Goal: Task Accomplishment & Management: Use online tool/utility

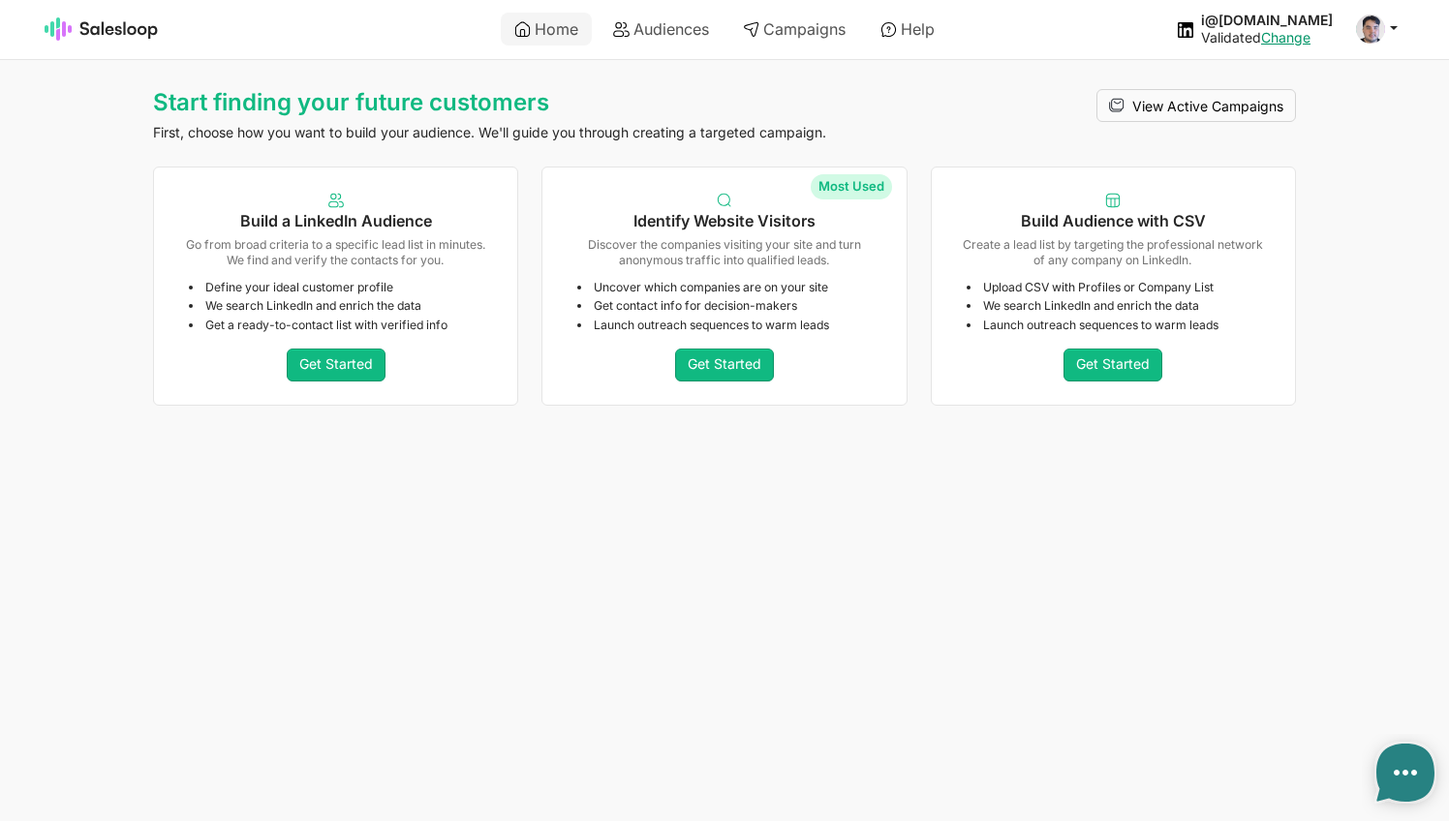
type textarea "x"
click at [721, 353] on link "Get Started" at bounding box center [724, 365] width 99 height 33
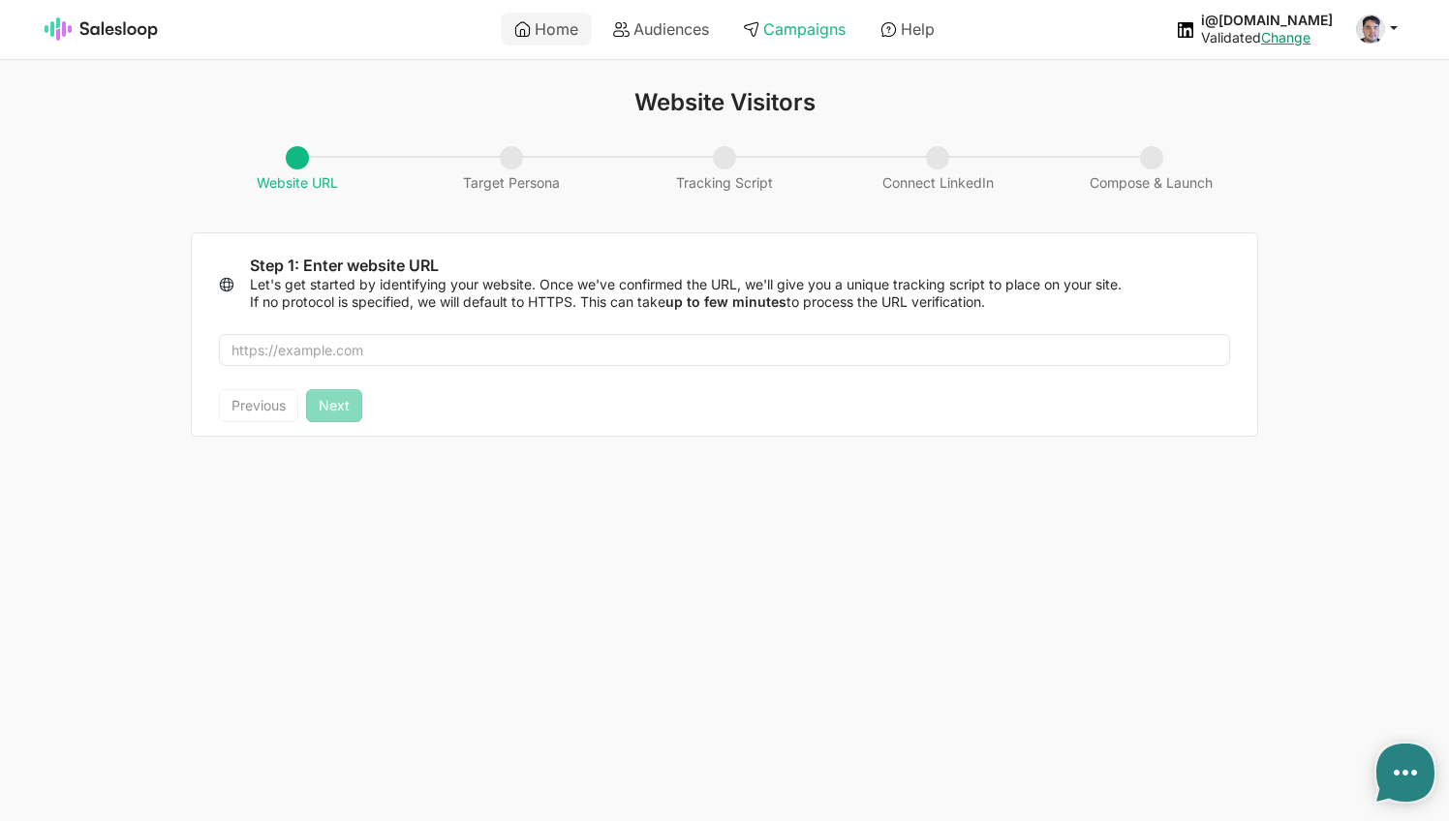
click at [783, 36] on link "Campaigns" at bounding box center [794, 29] width 130 height 33
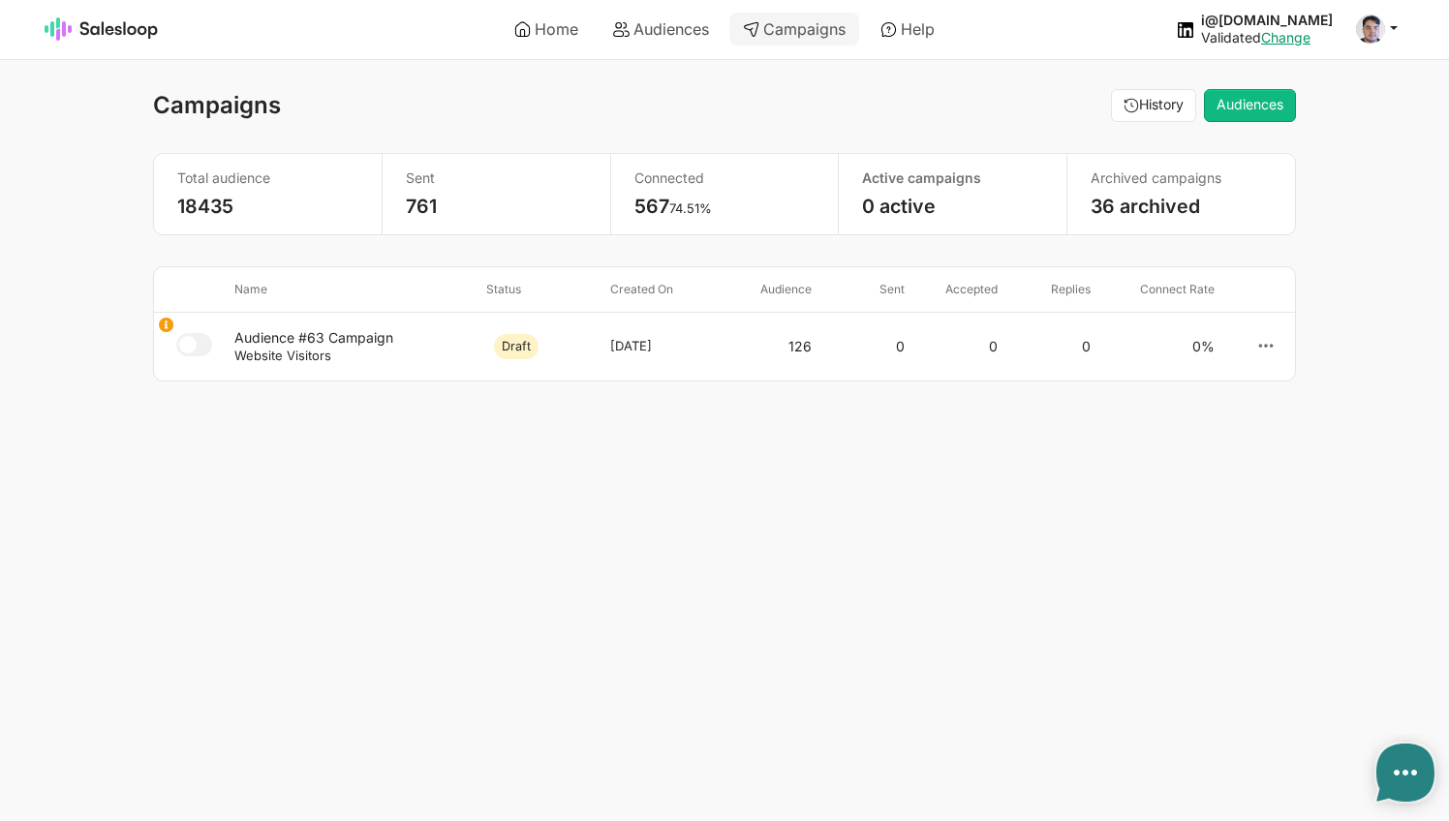
type textarea "x"
click at [683, 34] on link "Audiences" at bounding box center [660, 29] width 123 height 33
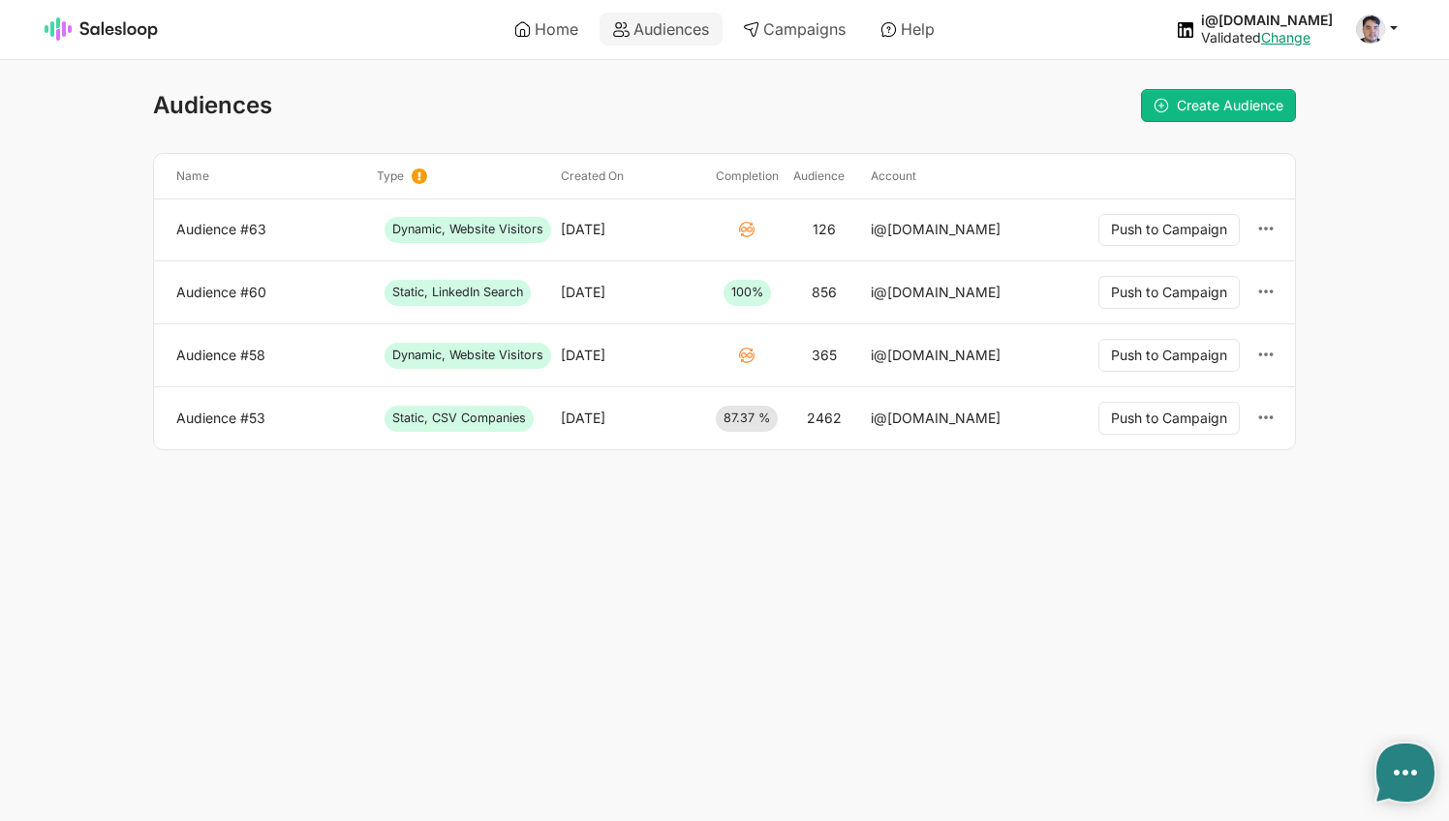
type textarea "x"
click at [206, 238] on div "Audience #63" at bounding box center [269, 230] width 200 height 33
click at [209, 225] on link "Audience #63" at bounding box center [268, 229] width 185 height 17
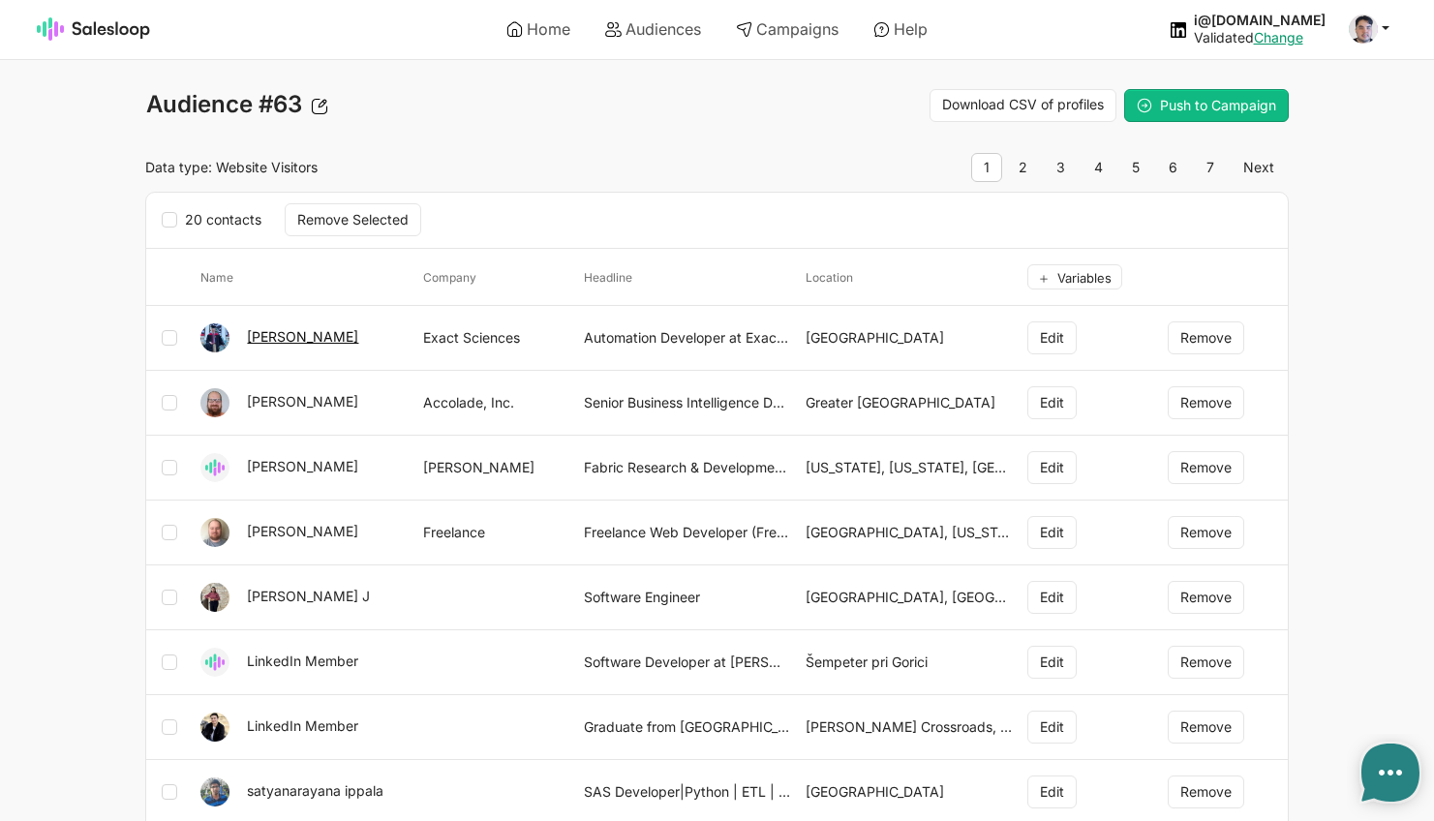
type textarea "x"
click at [1373, 25] on span at bounding box center [1363, 29] width 29 height 29
click at [1258, 107] on link "Logout" at bounding box center [1277, 108] width 209 height 33
